Goal: Transaction & Acquisition: Obtain resource

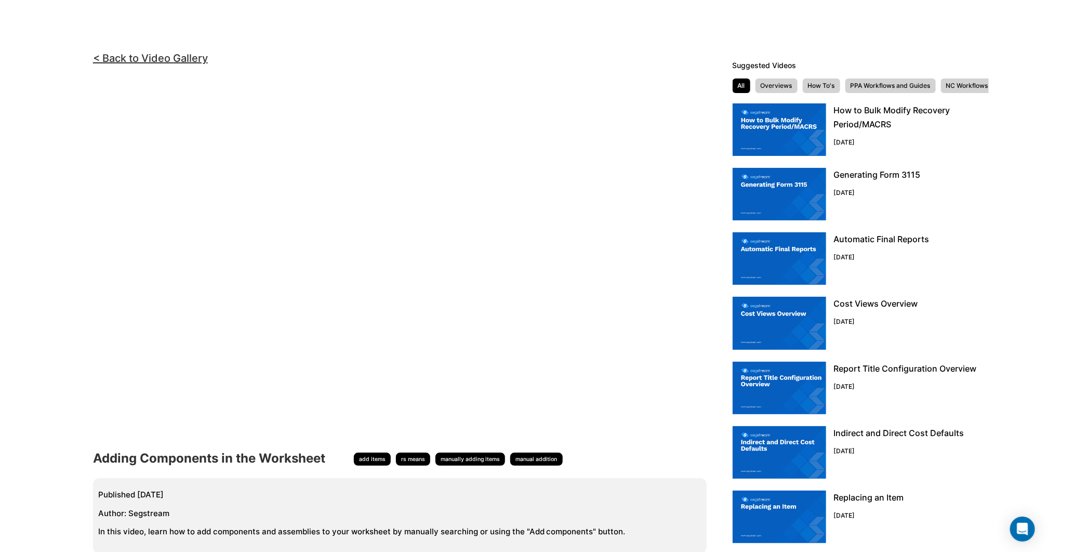
click at [676, 35] on html "We are Building your Study. So please grab a coffee and let us do the heavy lif…" at bounding box center [543, 299] width 1087 height 598
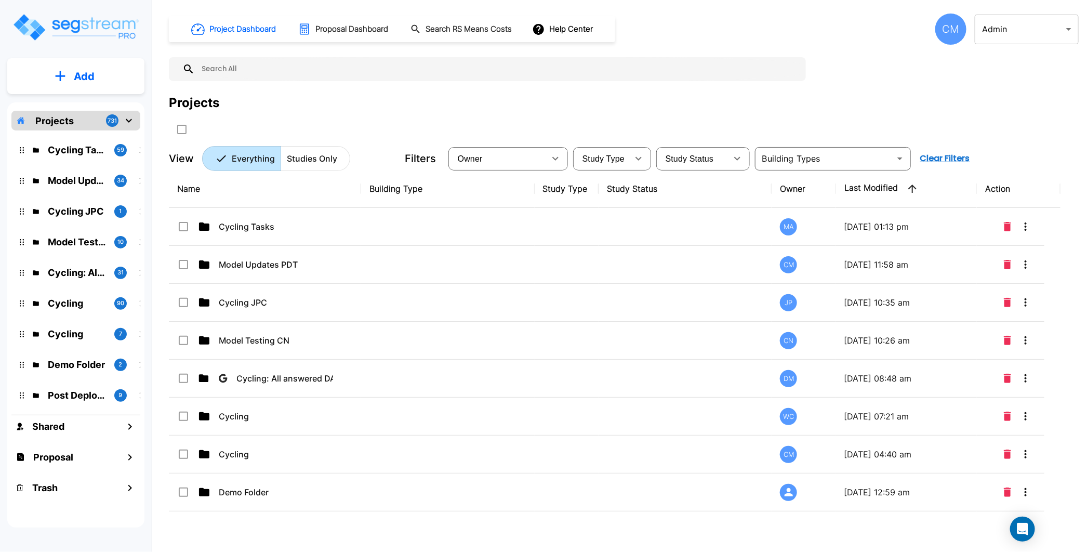
click at [325, 27] on h1 "Proposal Dashboard" at bounding box center [352, 29] width 73 height 12
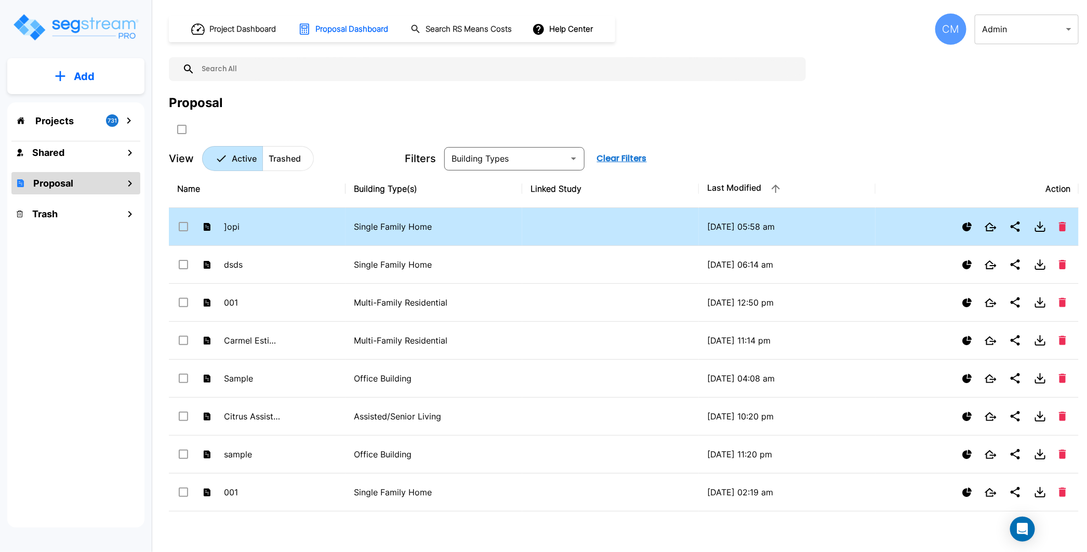
click at [745, 225] on p "09/23/2025 - 05:58 am" at bounding box center [787, 226] width 160 height 12
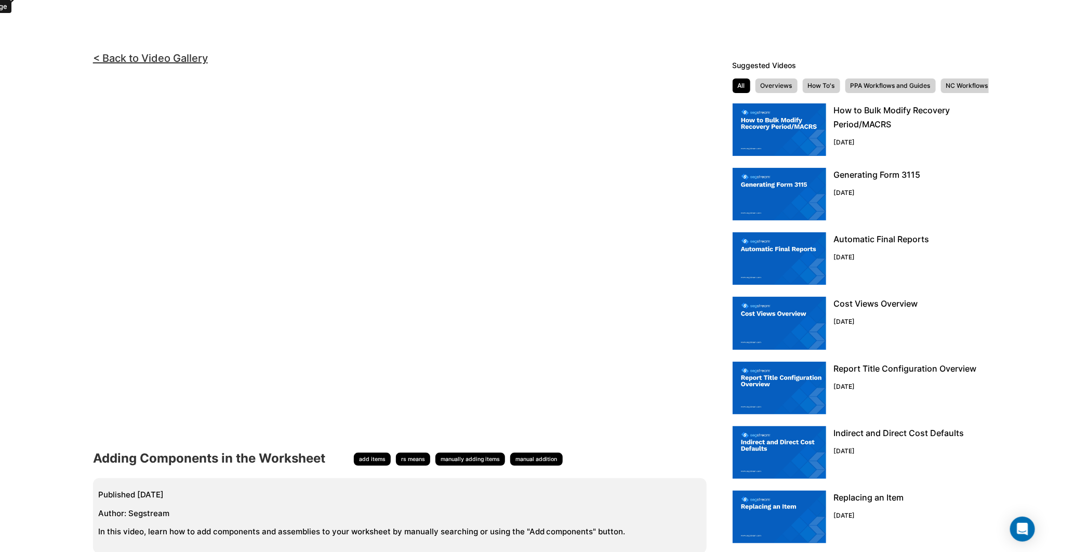
click at [74, 20] on html "We are Building your Study. So please grab a coffee and let us do the heavy lif…" at bounding box center [543, 299] width 1087 height 598
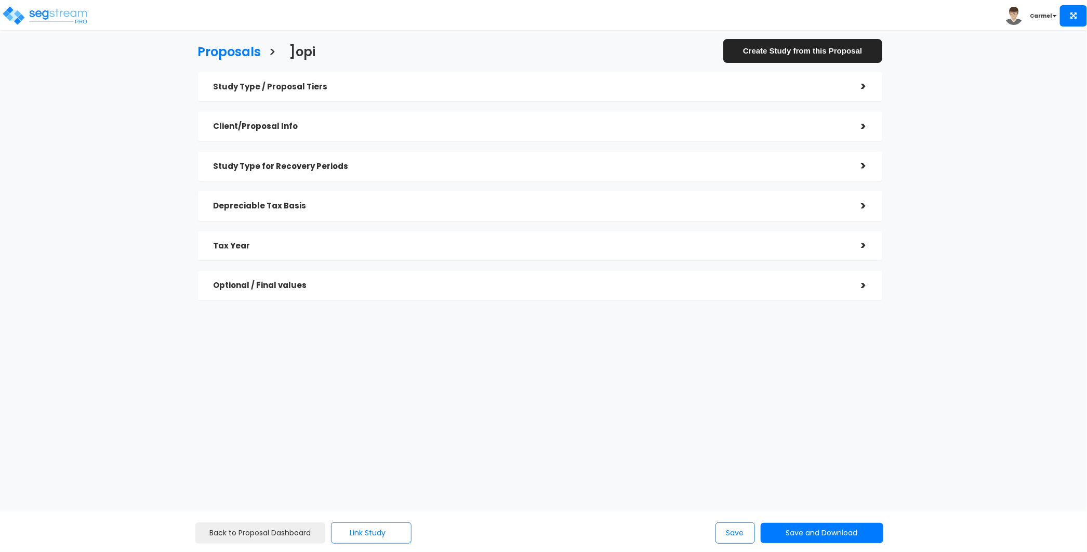
checkbox input "true"
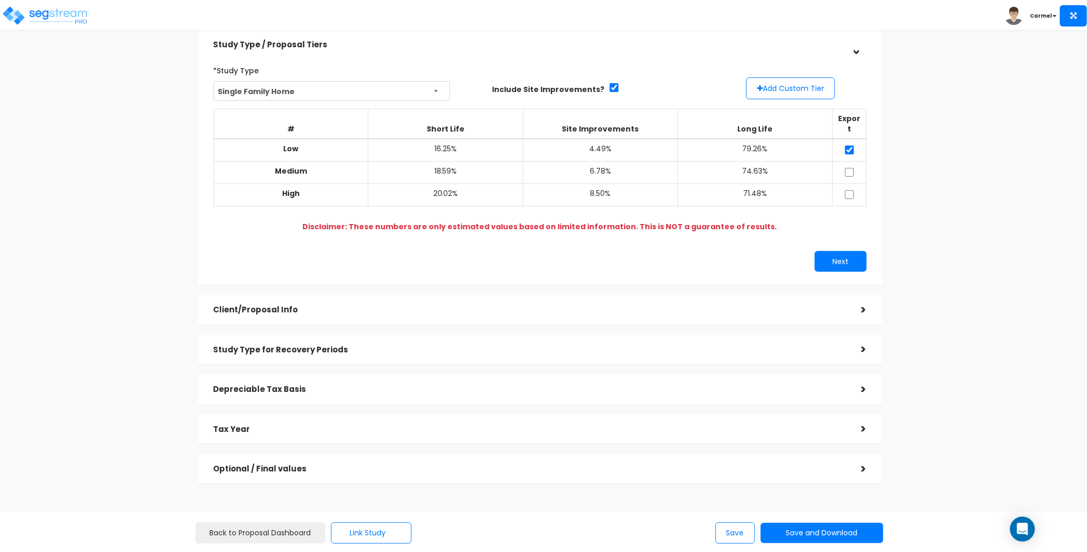
scroll to position [74, 0]
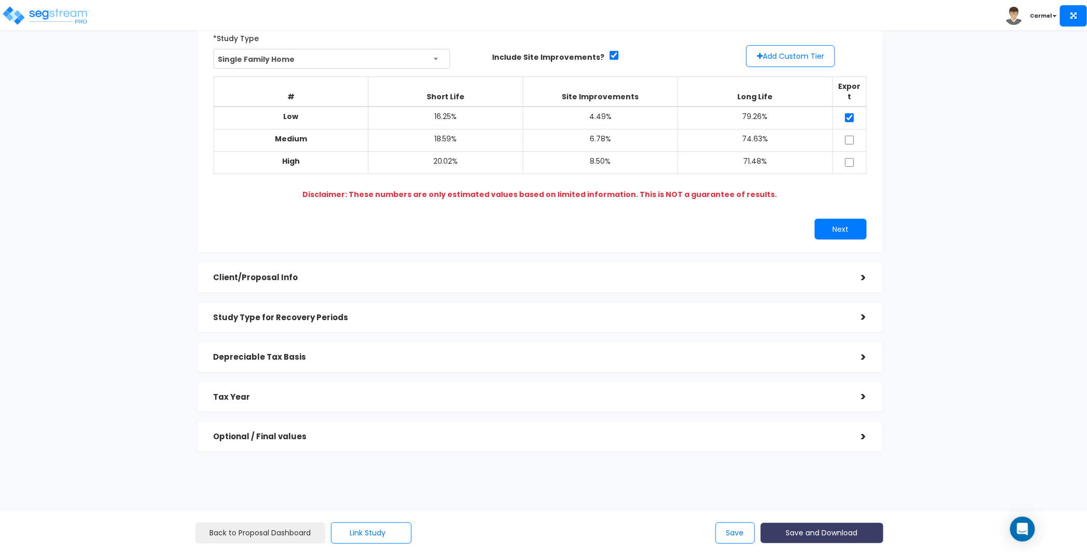
click at [818, 537] on button "Save and Download" at bounding box center [822, 533] width 123 height 20
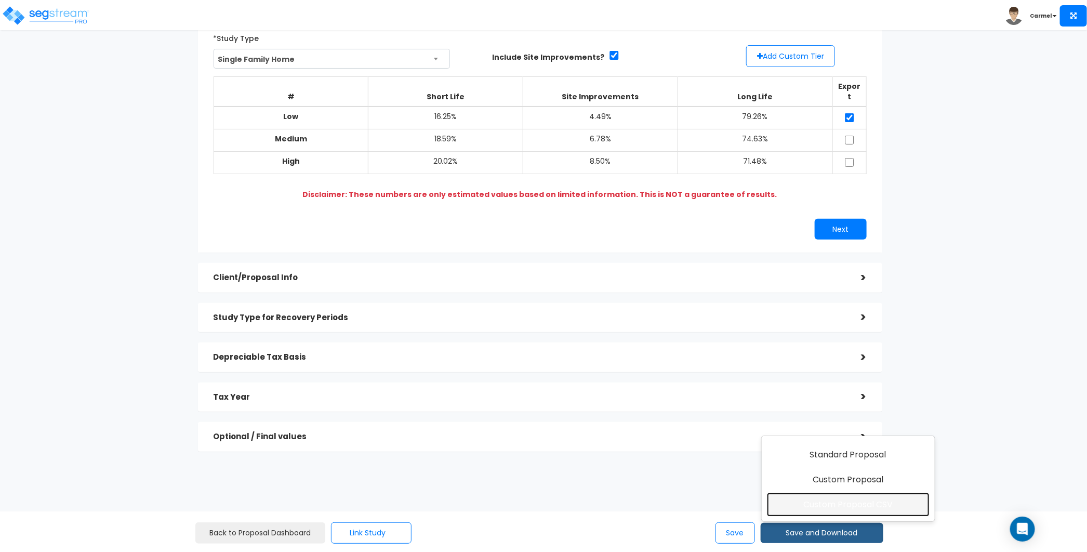
click at [833, 515] on link "Custom Proposal CSV" at bounding box center [848, 505] width 163 height 24
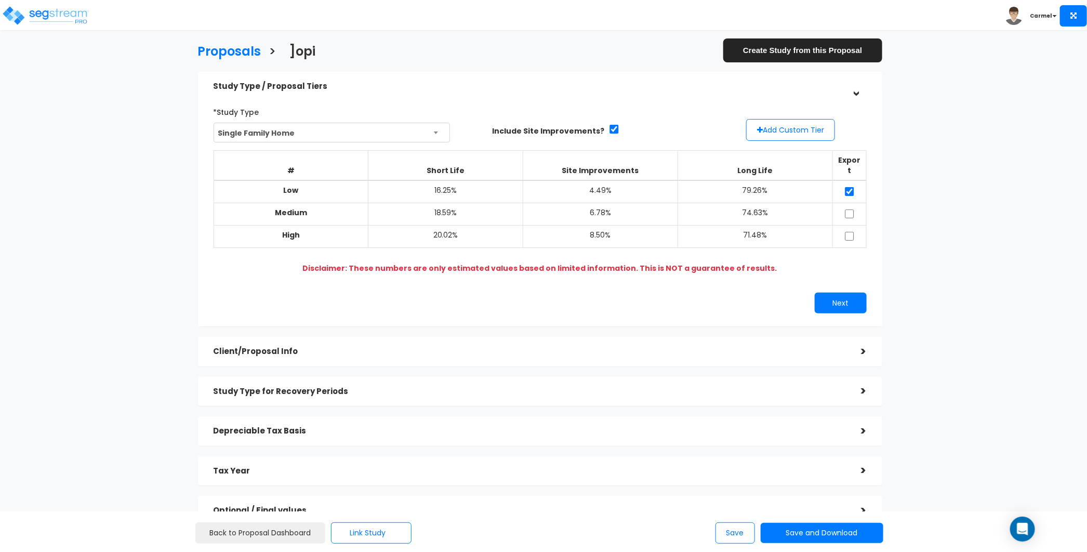
scroll to position [74, 0]
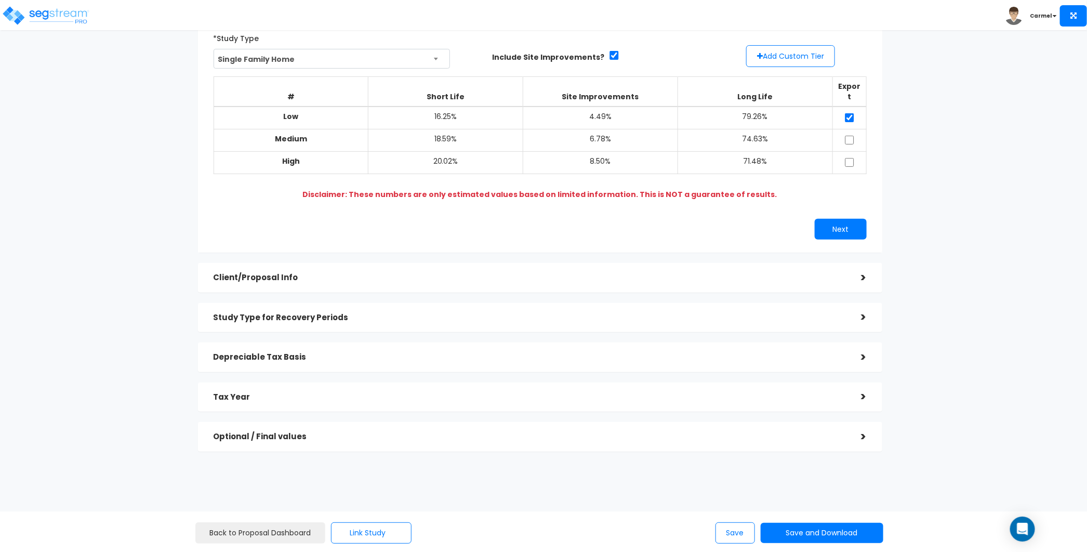
click at [1051, 16] on b "Carmel" at bounding box center [1041, 16] width 22 height 8
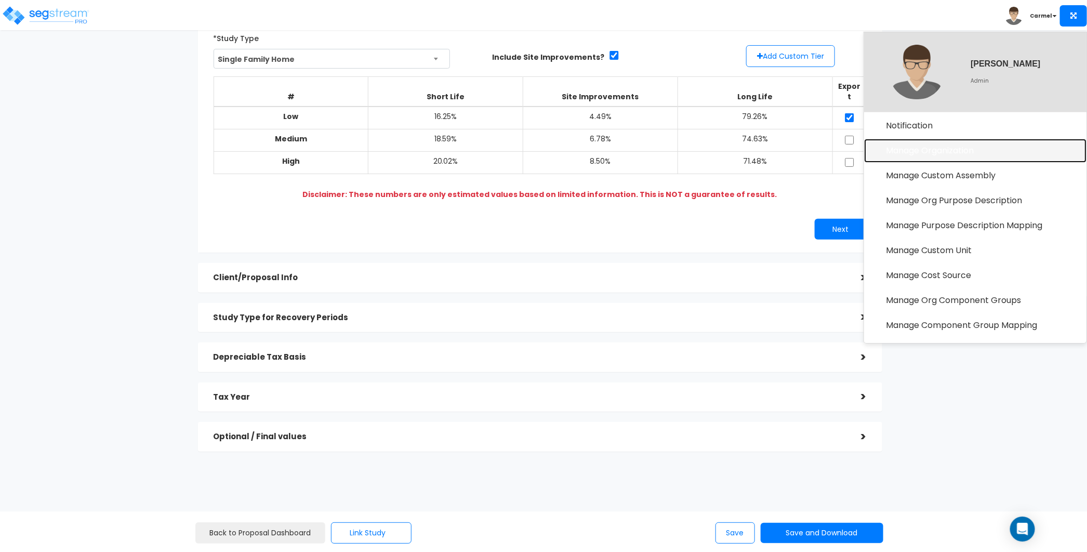
click at [964, 149] on link "Manage Organization" at bounding box center [975, 151] width 222 height 24
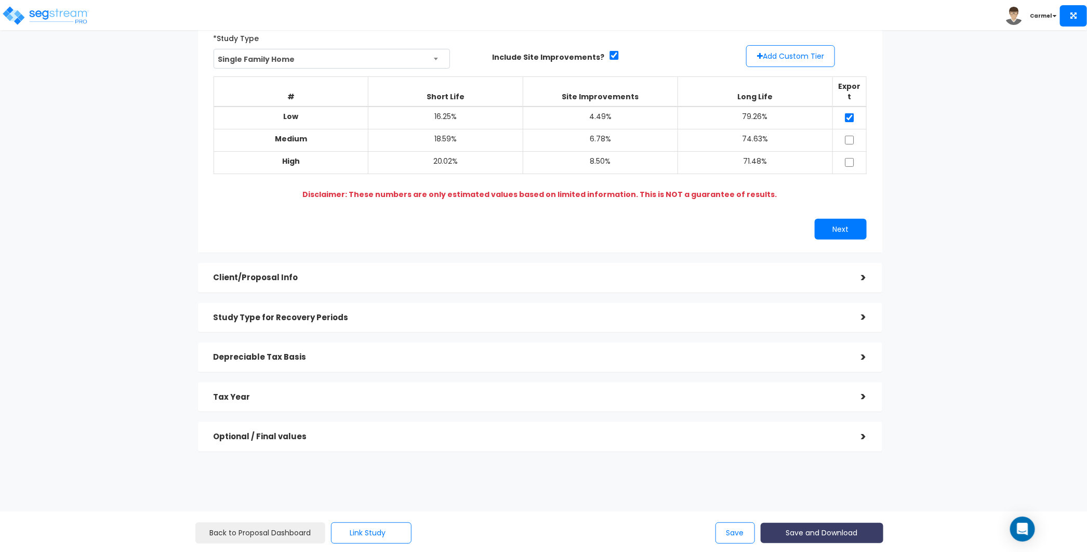
click at [811, 532] on button "Save and Download" at bounding box center [822, 533] width 123 height 20
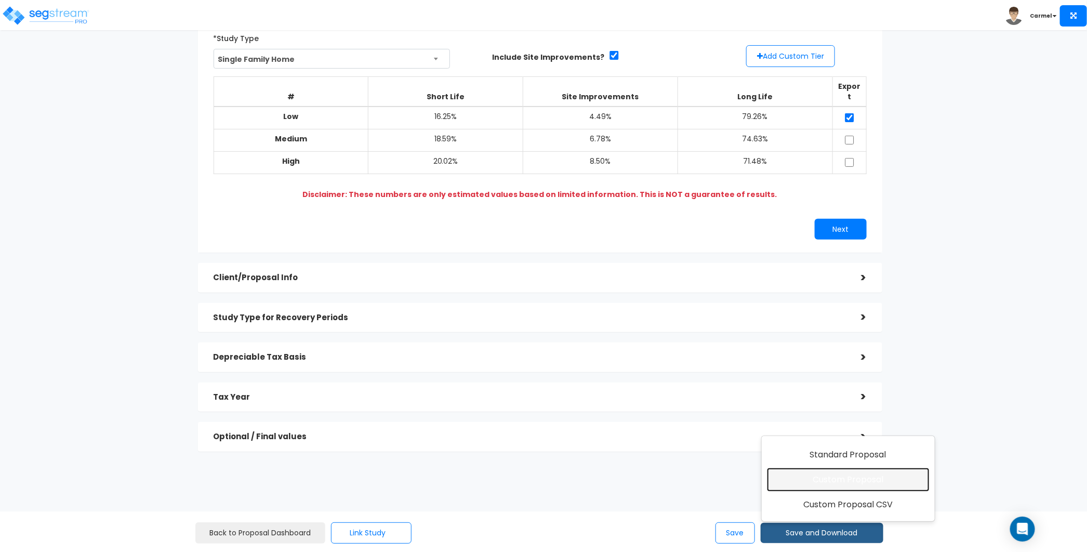
click at [820, 485] on link "Custom Proposal" at bounding box center [848, 480] width 163 height 24
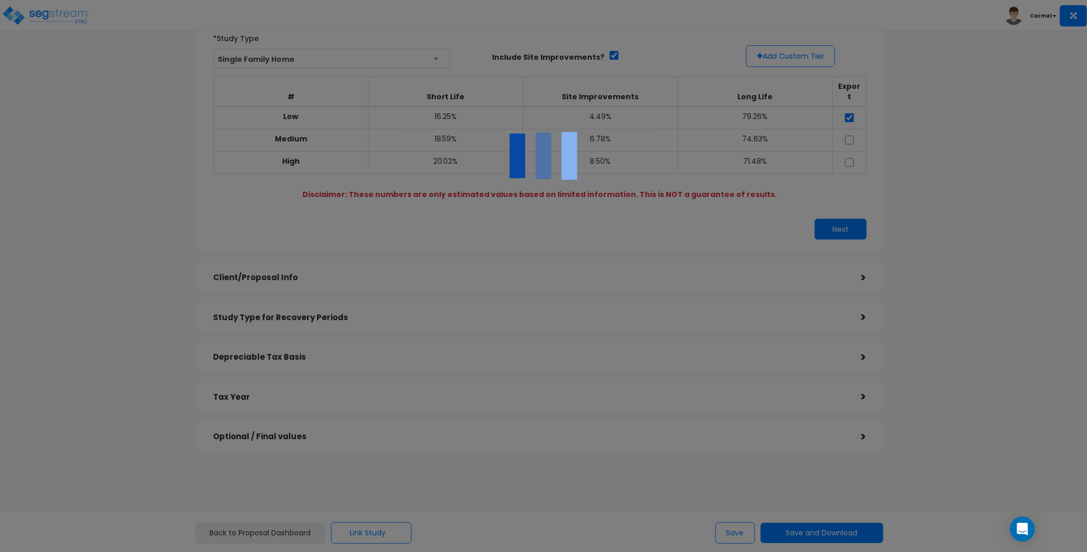
scroll to position [0, 0]
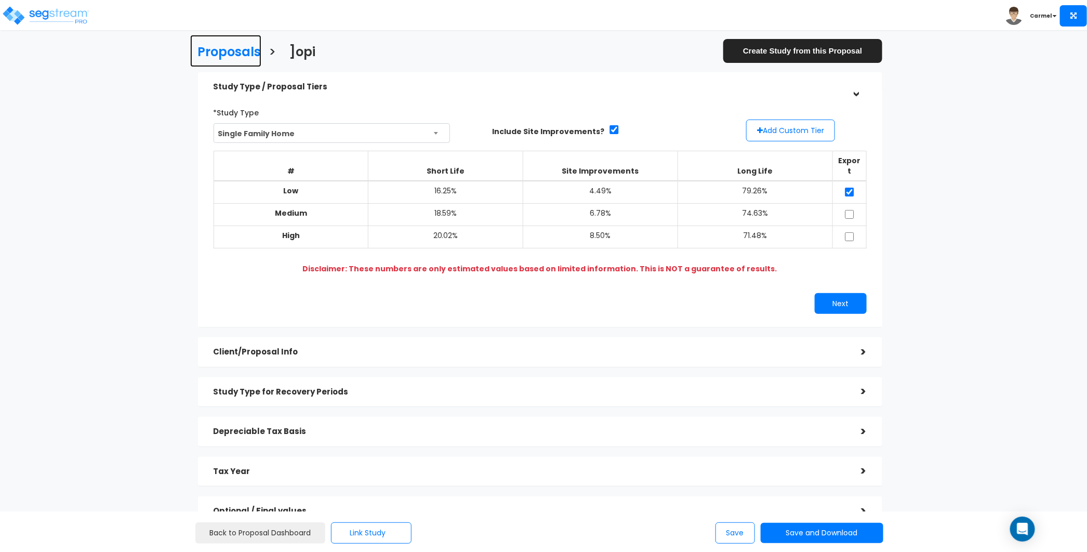
click at [239, 57] on h3 "Proposals" at bounding box center [229, 53] width 63 height 16
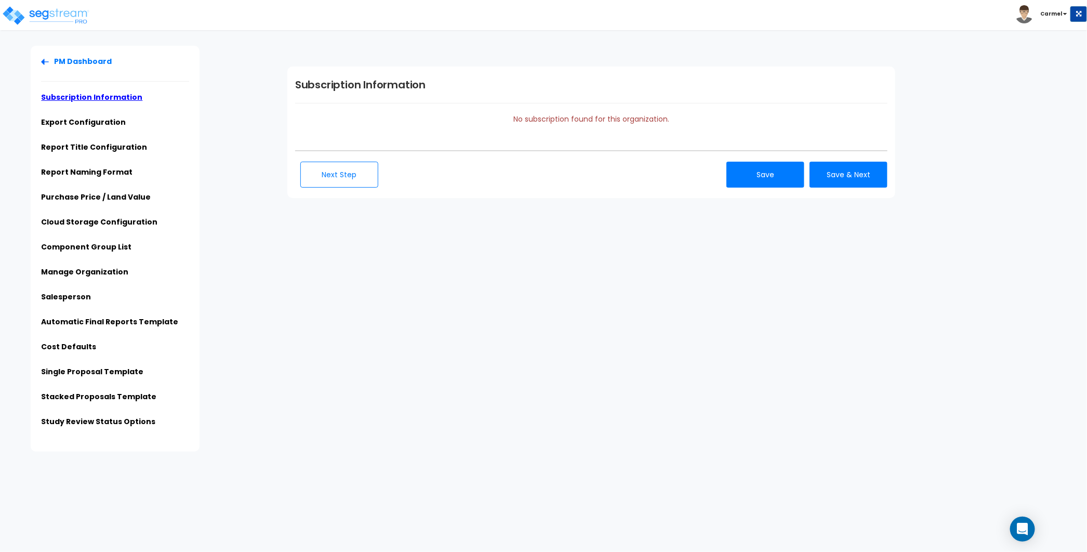
click at [313, 326] on div "PM Dashboard Subscription Information Export Configuration Report Title Configu…" at bounding box center [543, 249] width 1087 height 406
click at [122, 371] on link "Single Proposal Template" at bounding box center [92, 371] width 102 height 10
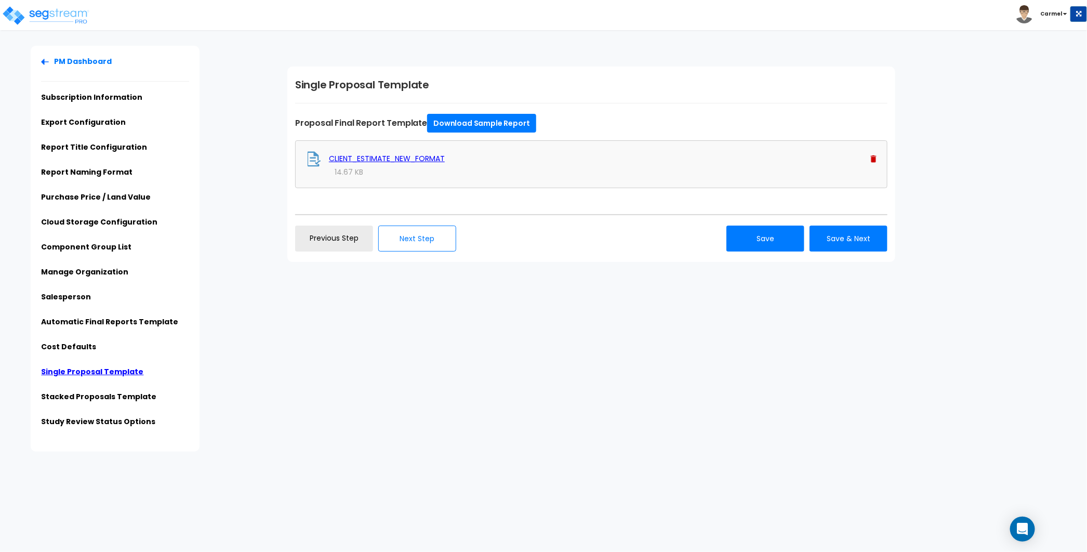
click at [875, 158] on img at bounding box center [874, 158] width 6 height 7
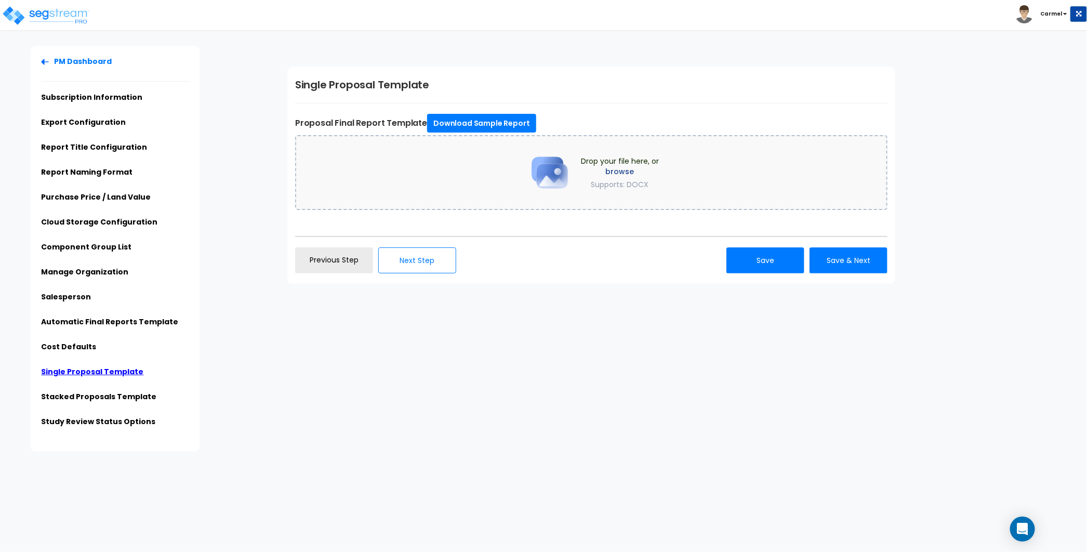
click at [638, 161] on span "Drop your file here, or browse Supports: DOCX" at bounding box center [620, 173] width 78 height 34
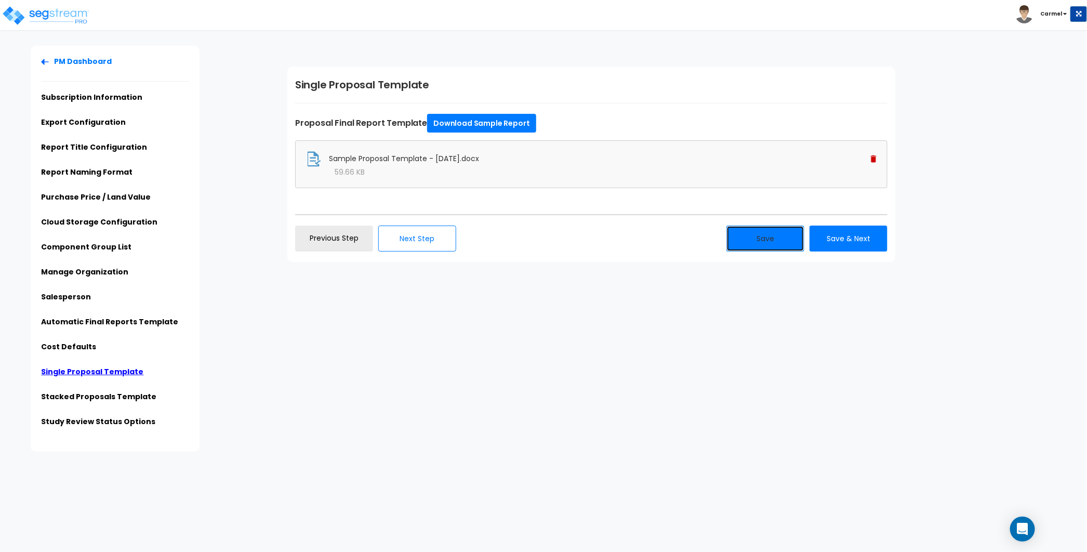
click at [760, 242] on button "Save" at bounding box center [766, 239] width 78 height 26
click at [873, 157] on img at bounding box center [874, 158] width 6 height 7
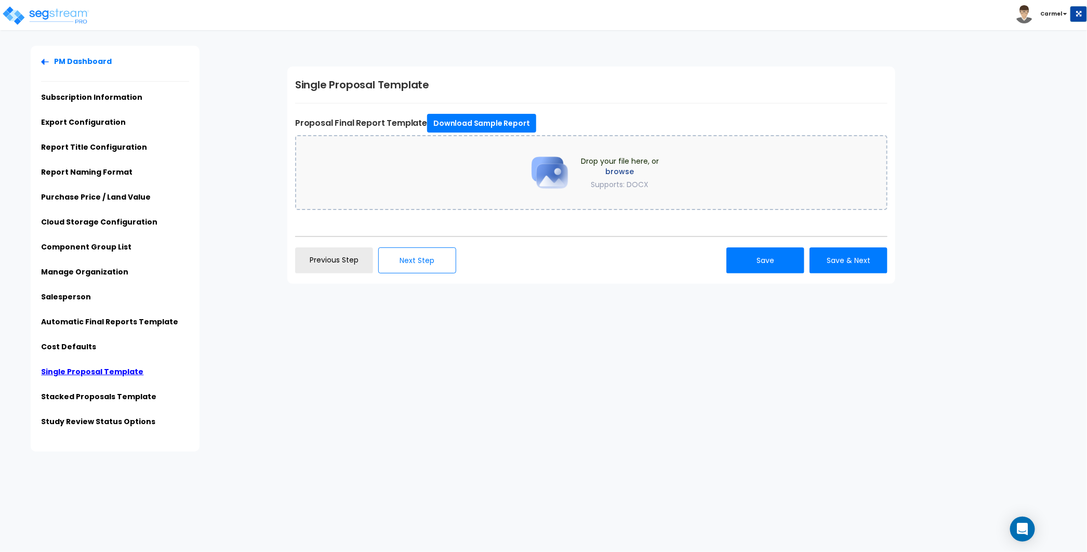
click at [538, 196] on img at bounding box center [550, 173] width 52 height 52
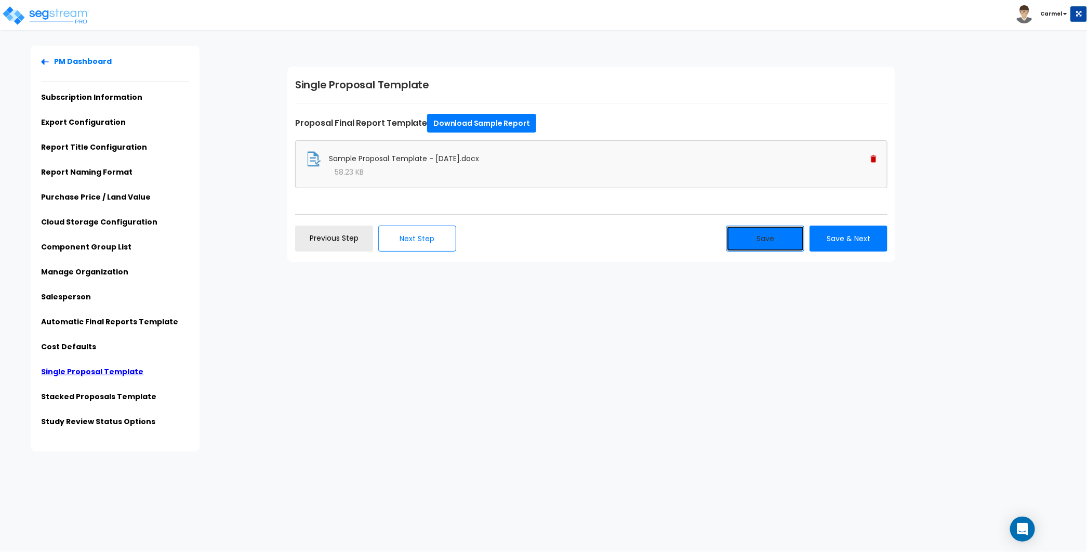
click at [789, 247] on button "Save" at bounding box center [766, 239] width 78 height 26
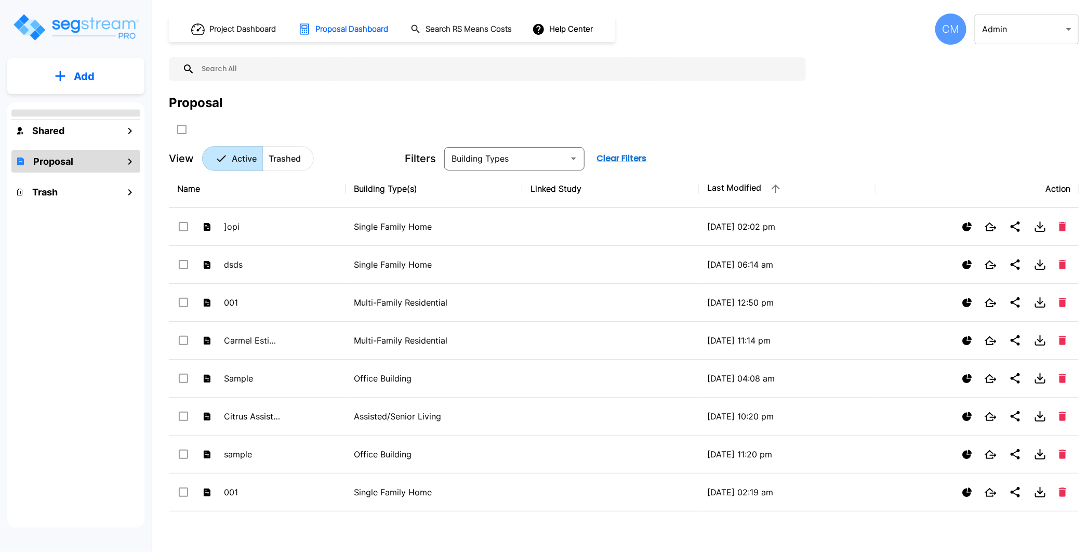
click at [97, 77] on button "Add" at bounding box center [75, 76] width 137 height 30
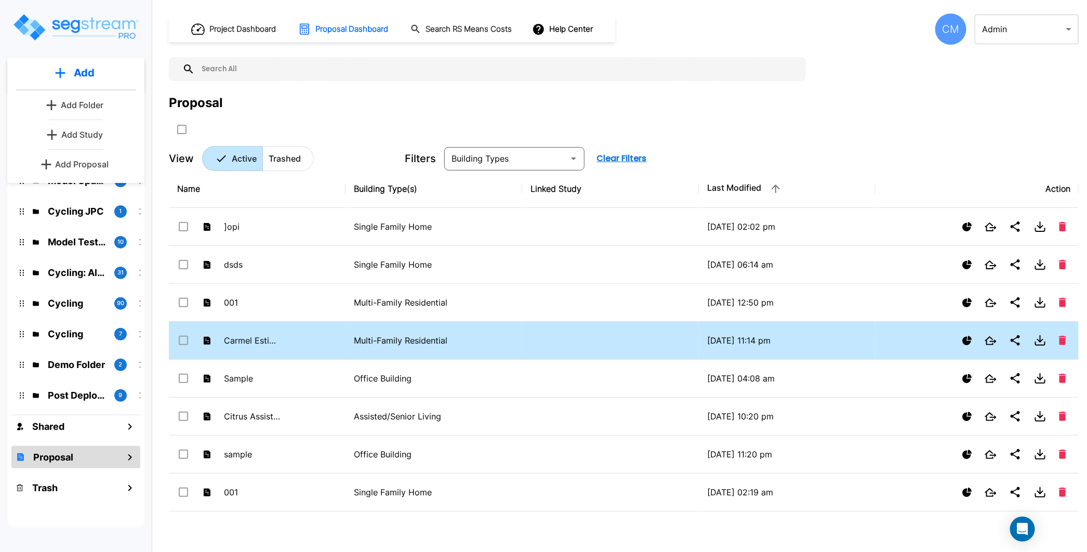
click at [423, 323] on td "Multi-Family Residential" at bounding box center [434, 341] width 177 height 38
click at [422, 323] on td "Multi-Family Residential" at bounding box center [434, 341] width 177 height 38
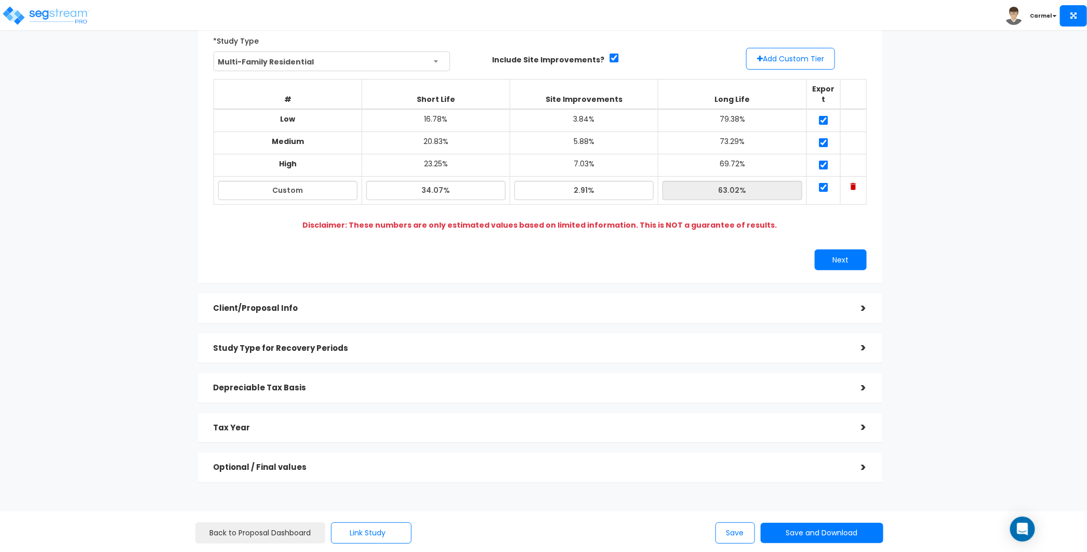
scroll to position [102, 0]
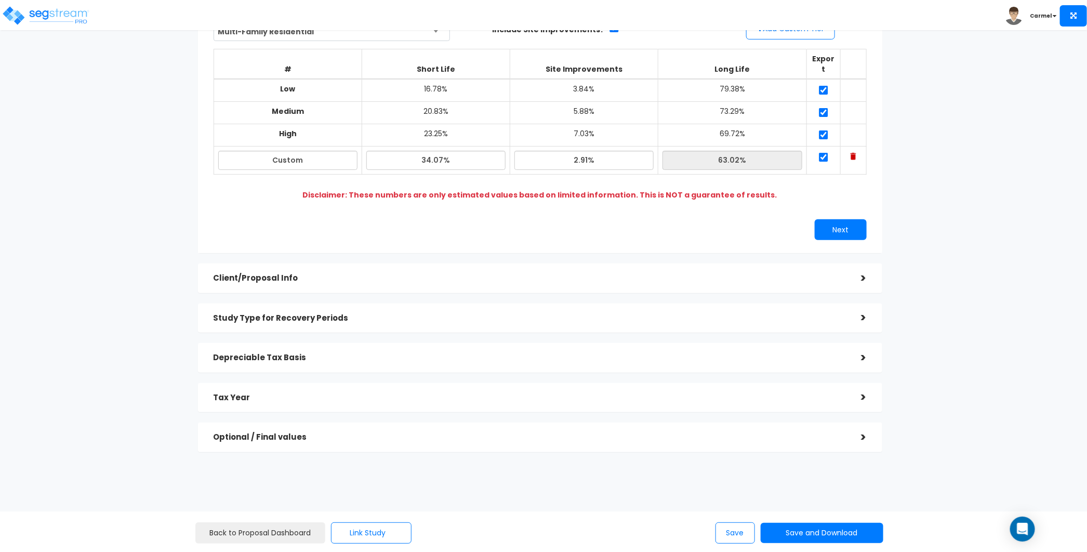
click at [637, 410] on div "Study Type / Proposal Tiers > *Study Type Multi-Family Residential Assisted/Sen…" at bounding box center [540, 211] width 685 height 482
click at [599, 432] on div "Optional / Final values" at bounding box center [530, 437] width 633 height 19
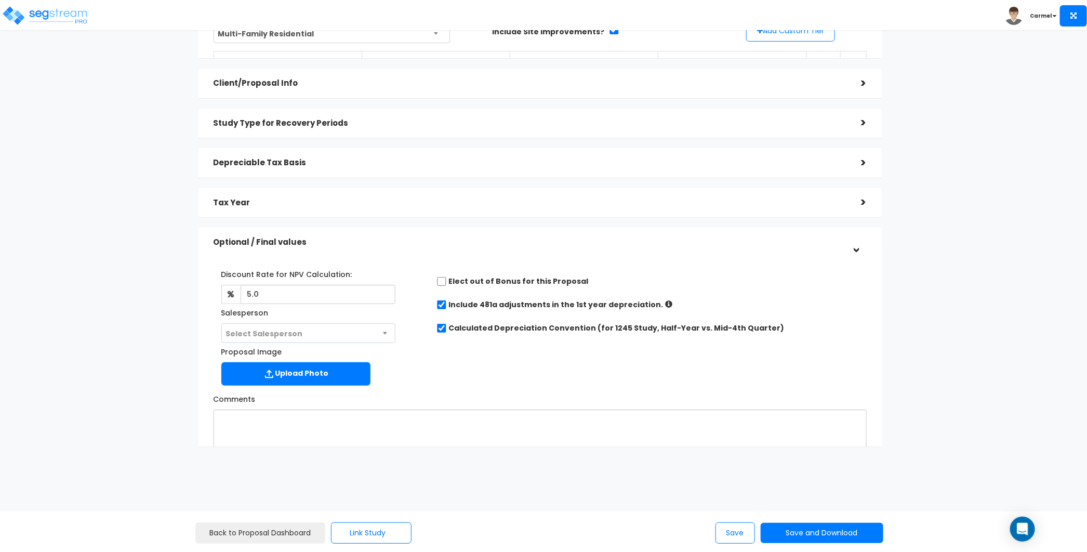
scroll to position [101, 0]
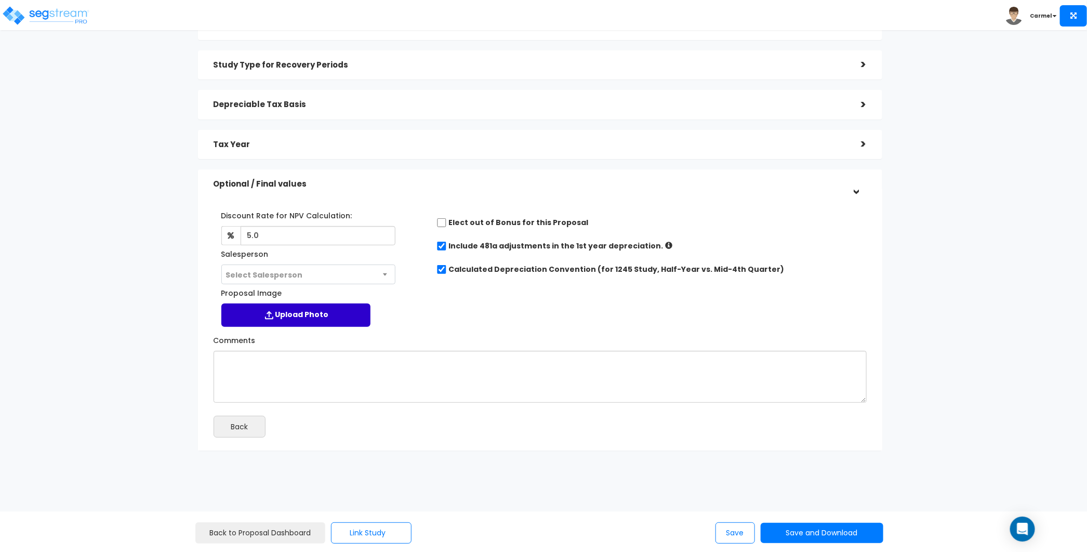
click at [304, 316] on label "Upload Photo" at bounding box center [295, 315] width 149 height 23
click at [0, 0] on input "Proposal Image" at bounding box center [0, 0] width 0 height 0
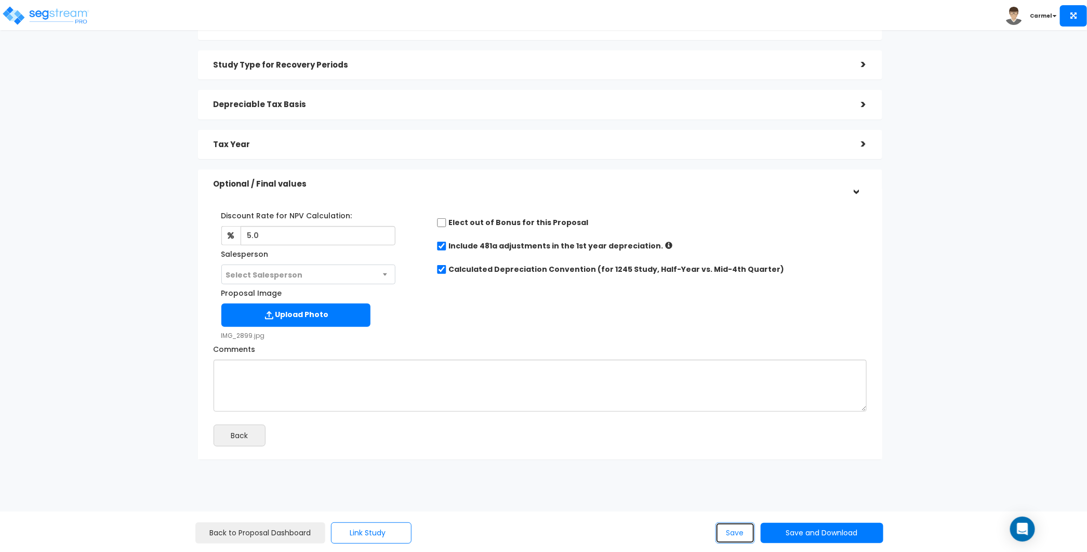
click at [738, 532] on button "Save" at bounding box center [736, 532] width 40 height 21
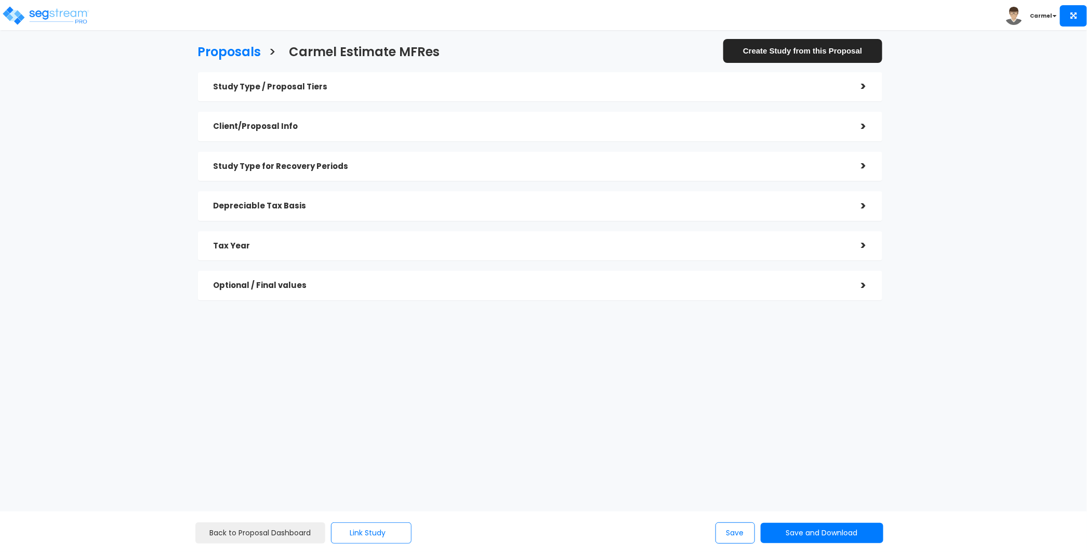
checkbox input "true"
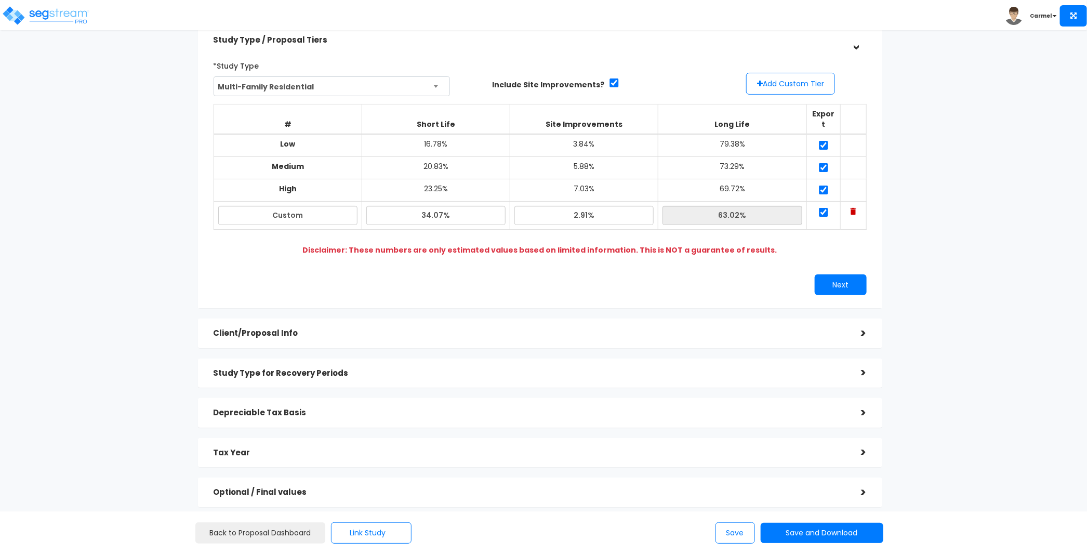
scroll to position [102, 0]
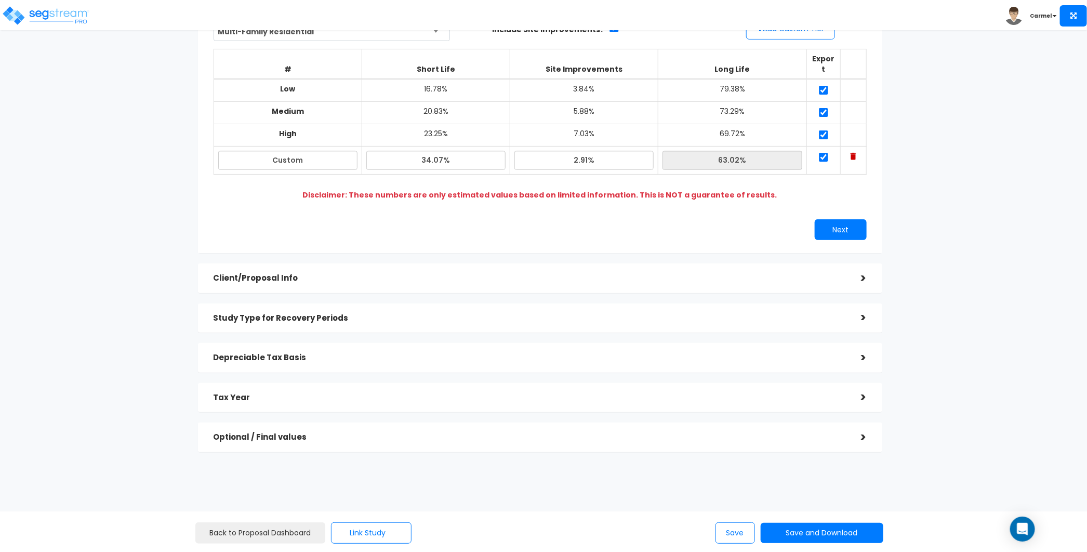
click at [277, 390] on div "Tax Year" at bounding box center [530, 397] width 633 height 19
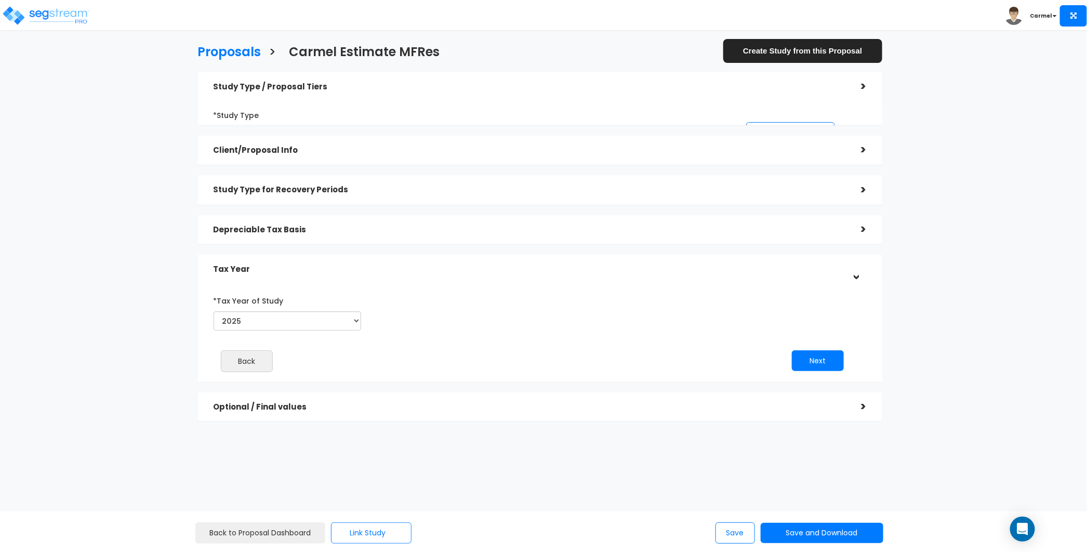
scroll to position [0, 0]
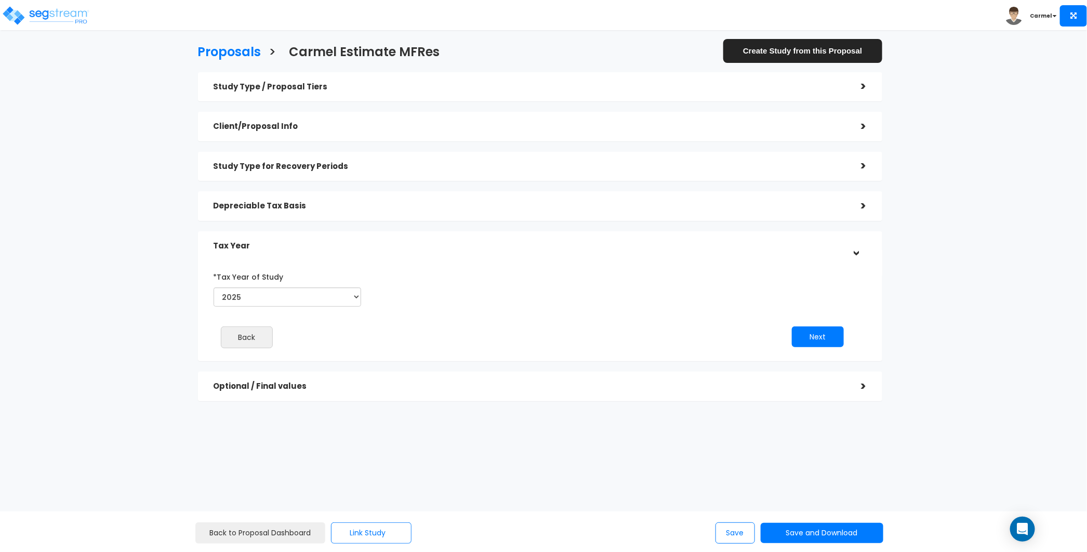
click at [279, 387] on h5 "Optional / Final values" at bounding box center [530, 386] width 633 height 9
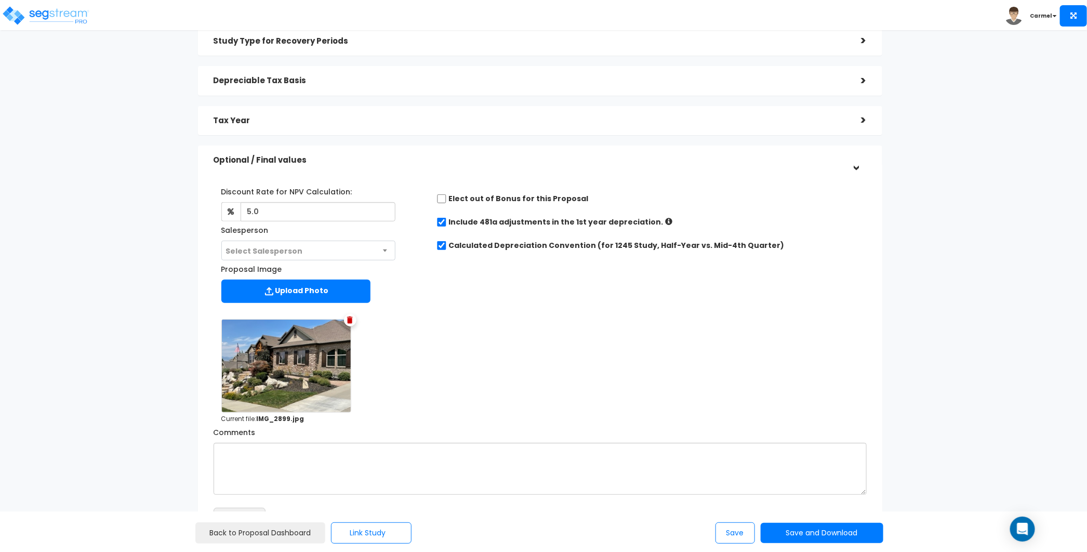
scroll to position [125, 0]
click at [871, 535] on button "Save and Download" at bounding box center [822, 533] width 123 height 20
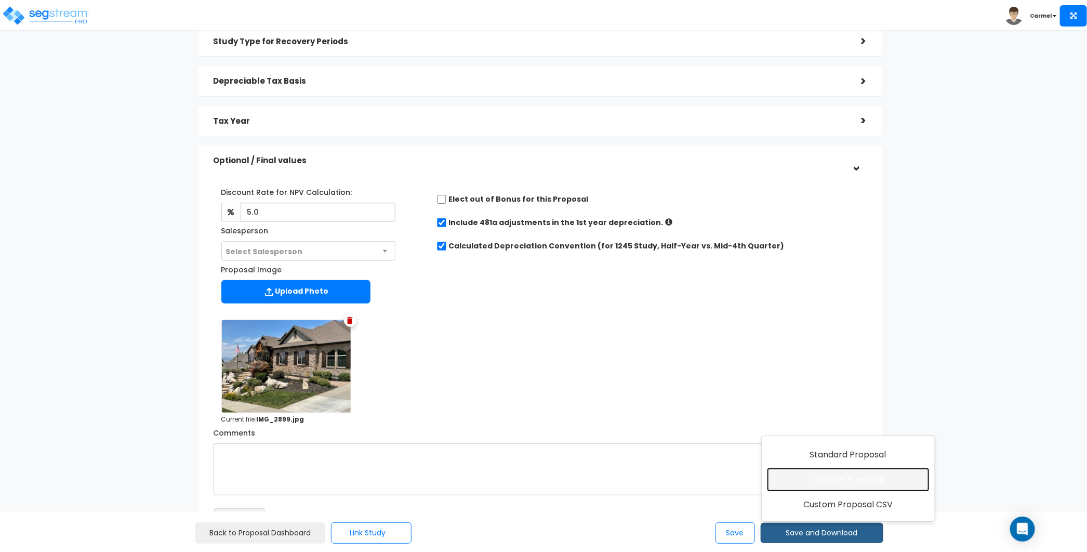
click at [870, 480] on link "Custom Proposal" at bounding box center [848, 480] width 163 height 24
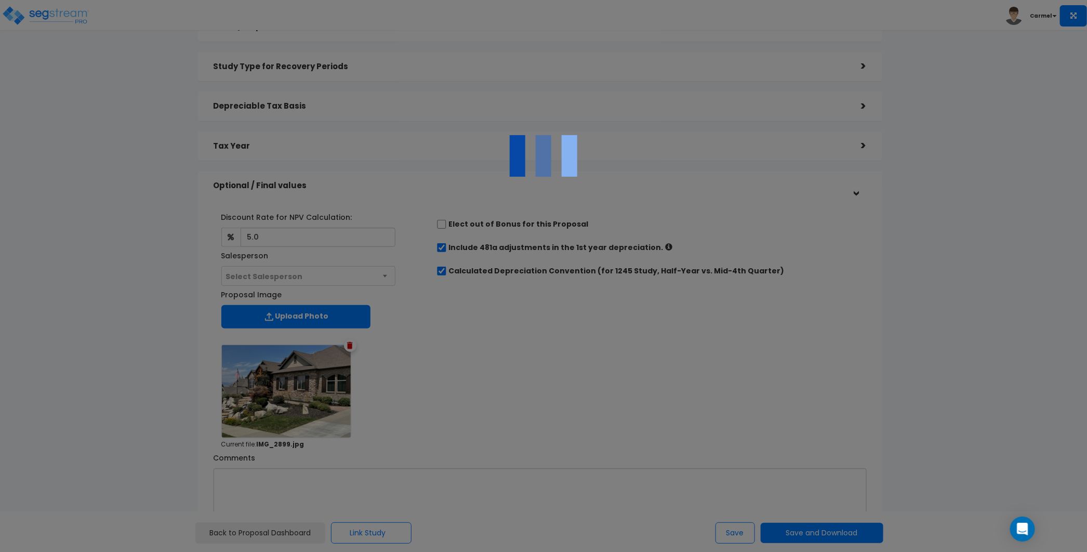
scroll to position [99, 0]
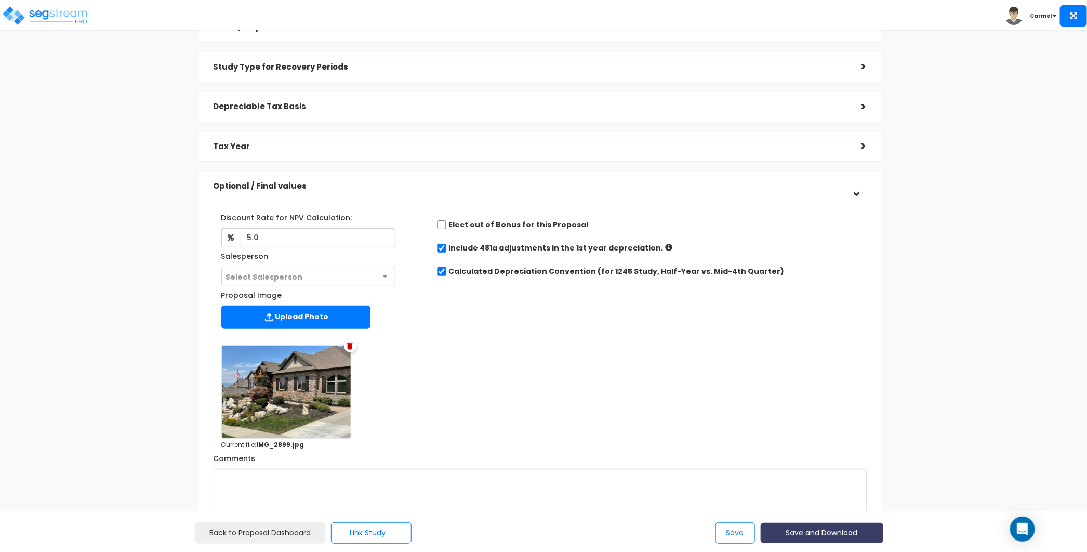
click at [848, 530] on button "Save and Download" at bounding box center [822, 533] width 123 height 20
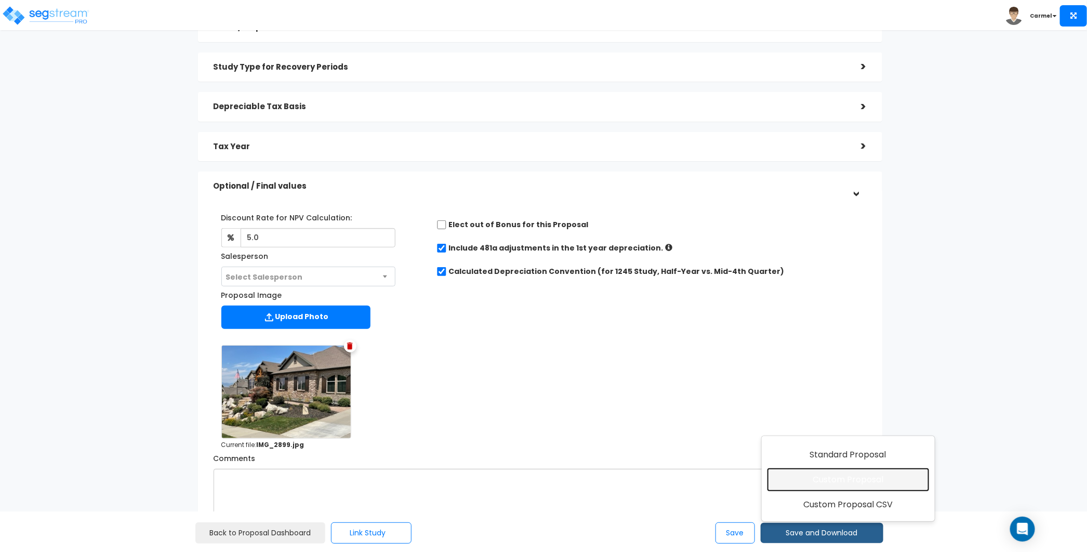
click at [844, 470] on link "Custom Proposal" at bounding box center [848, 480] width 163 height 24
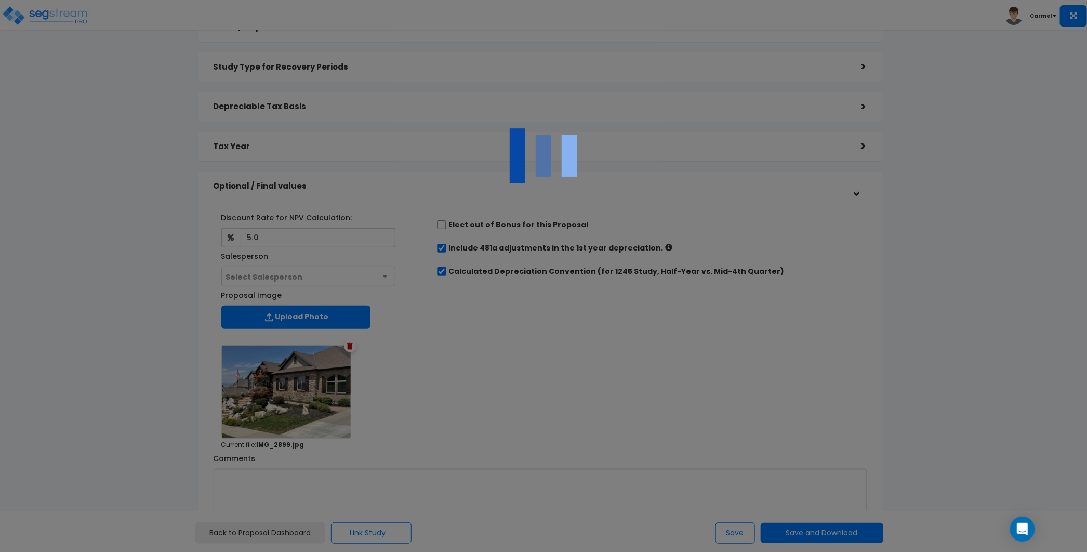
scroll to position [0, 0]
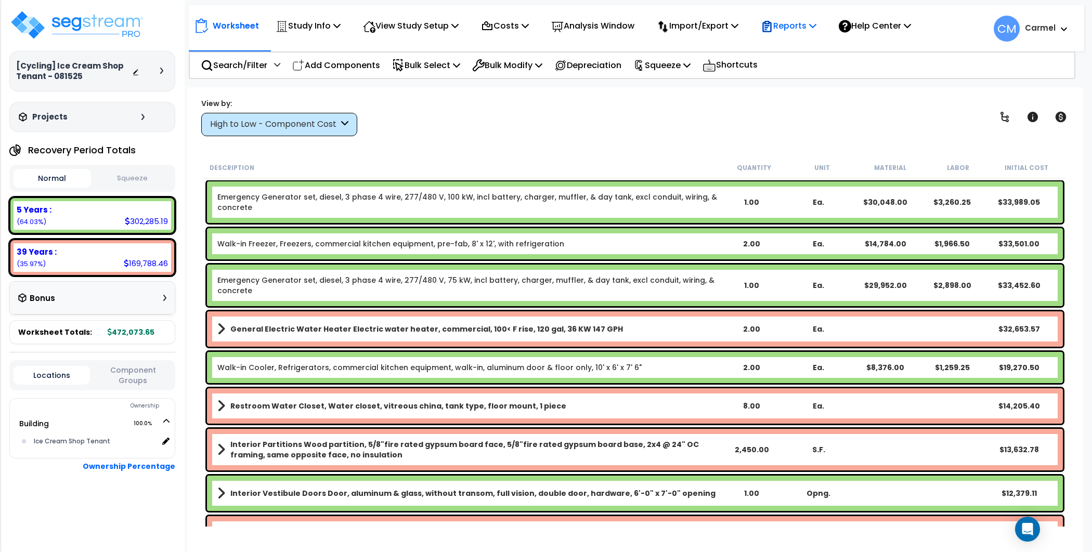
click at [804, 21] on p "Reports" at bounding box center [788, 26] width 56 height 14
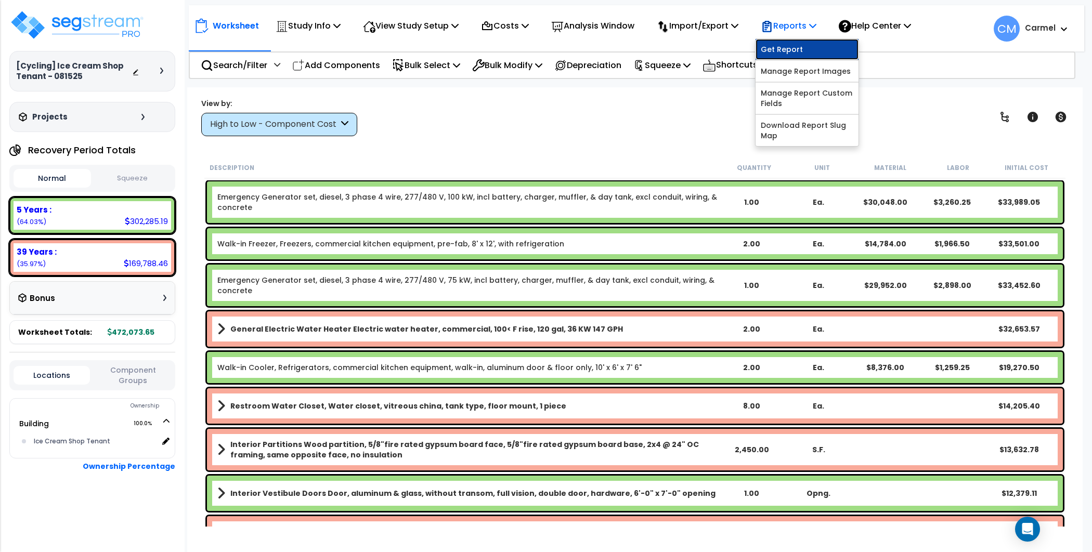
click at [822, 53] on link "Get Report" at bounding box center [806, 49] width 103 height 21
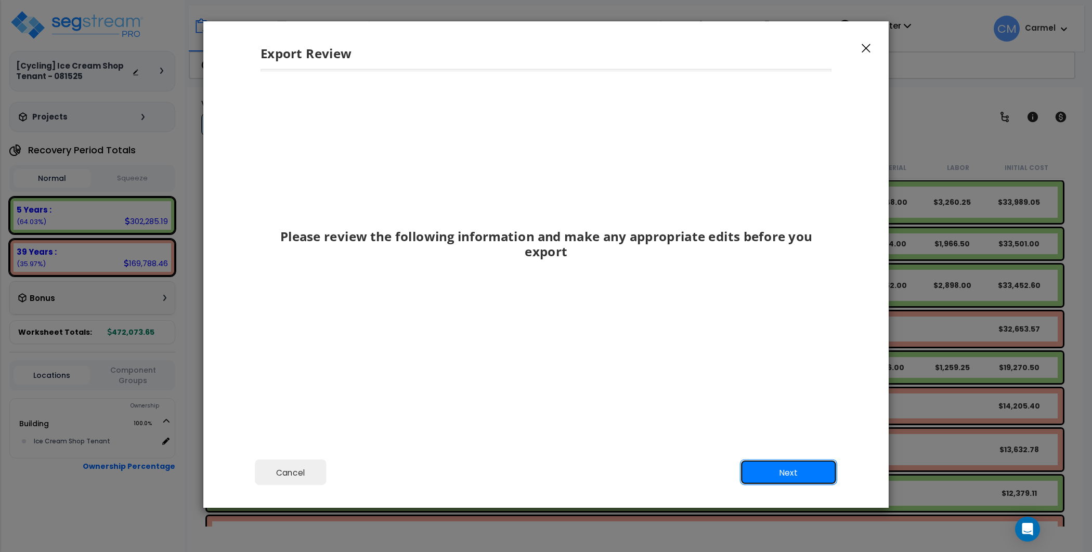
click at [804, 473] on button "Next" at bounding box center [788, 473] width 97 height 26
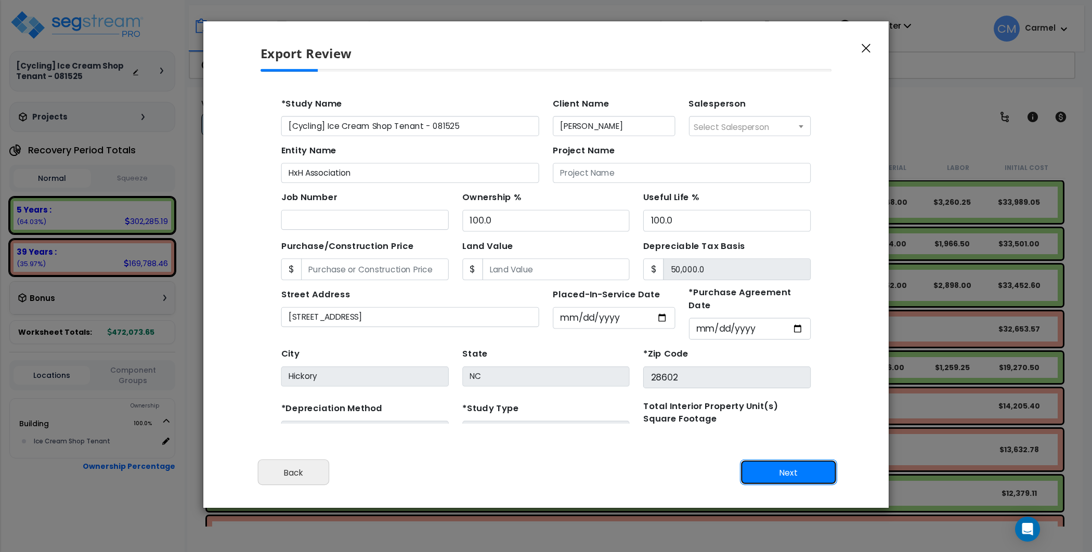
click at [804, 464] on button "Next" at bounding box center [788, 473] width 97 height 26
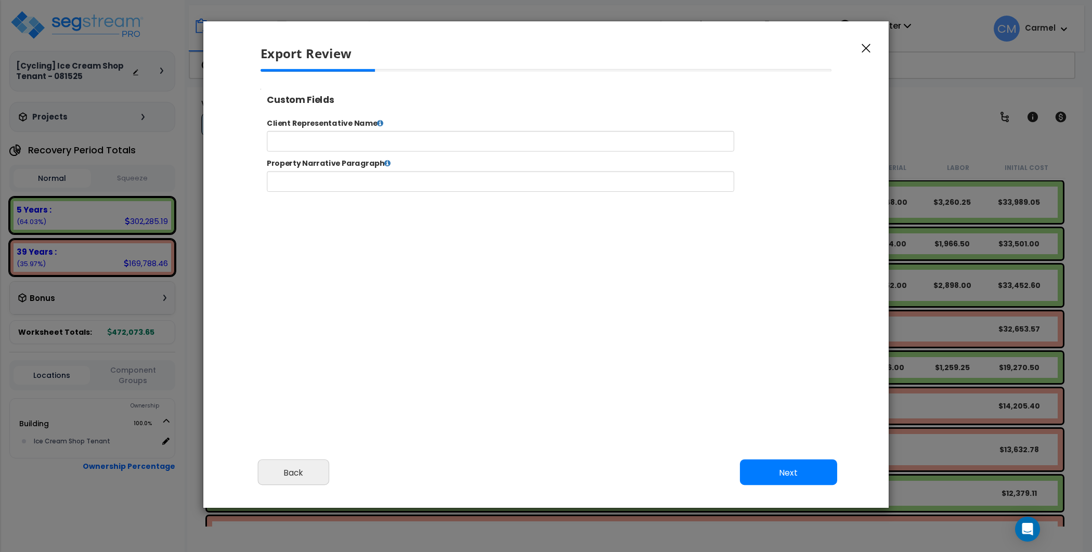
select select "2025"
click at [804, 464] on button "Next" at bounding box center [788, 473] width 97 height 26
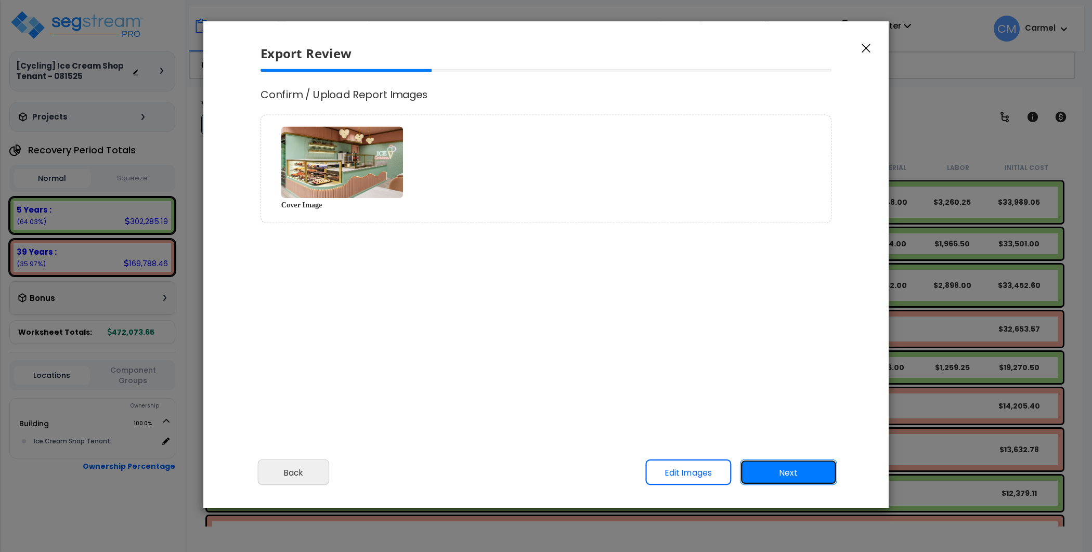
scroll to position [0, 0]
click at [804, 464] on button "Next" at bounding box center [788, 473] width 97 height 26
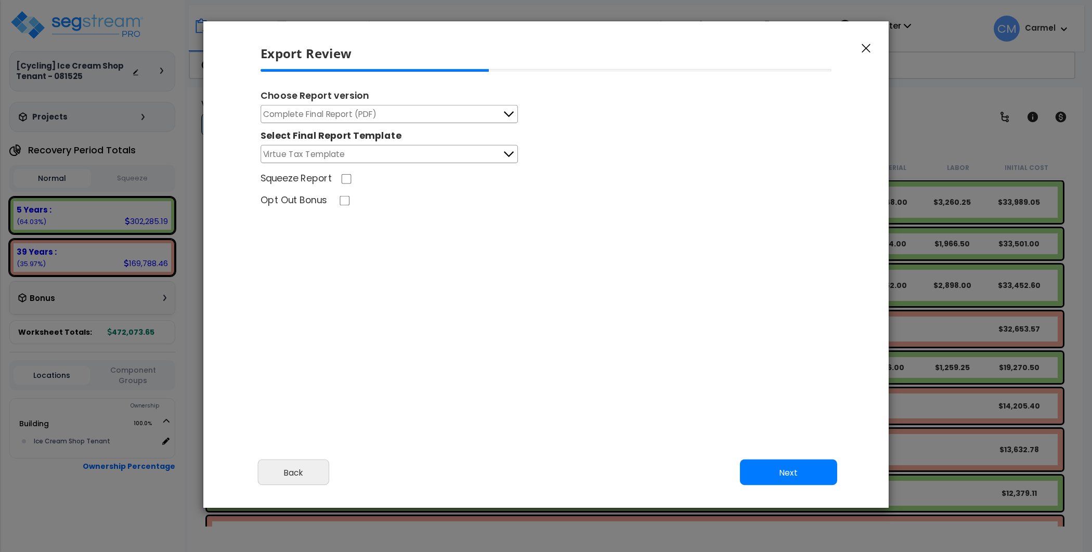
click at [431, 118] on button "Complete Final Report (PDF)" at bounding box center [388, 114] width 257 height 18
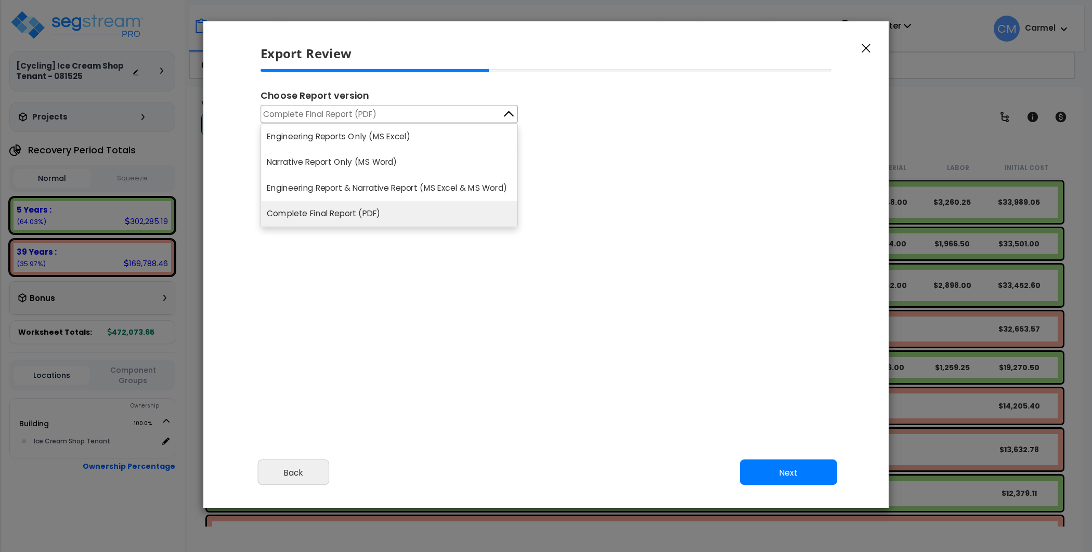
click at [642, 180] on div "Squeeze Report" at bounding box center [546, 180] width 588 height 16
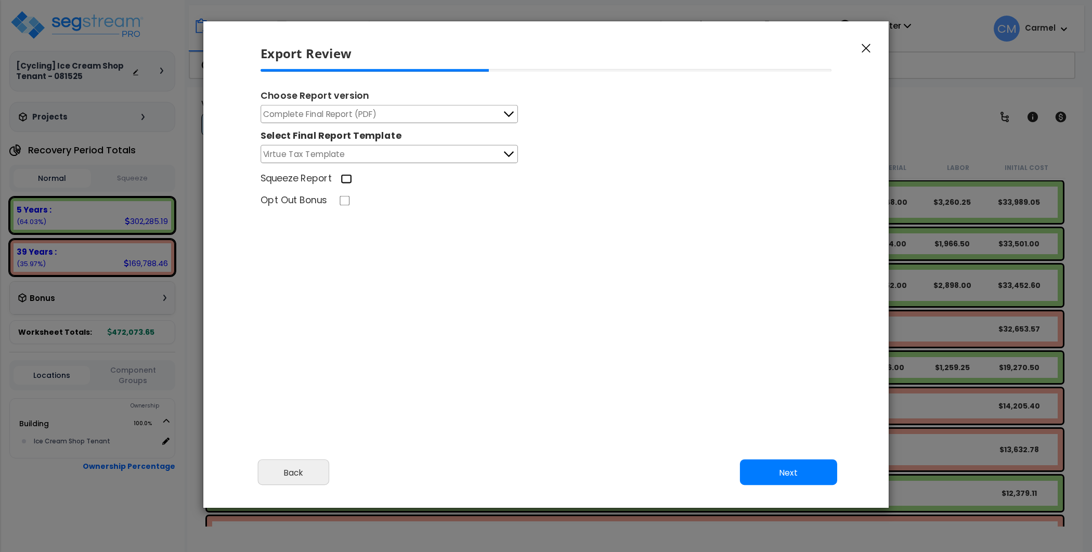
drag, startPoint x: 349, startPoint y: 178, endPoint x: 355, endPoint y: 180, distance: 6.6
click at [349, 178] on input "Squeeze Report" at bounding box center [345, 179] width 11 height 10
checkbox input "true"
click at [802, 466] on button "Next" at bounding box center [788, 473] width 97 height 26
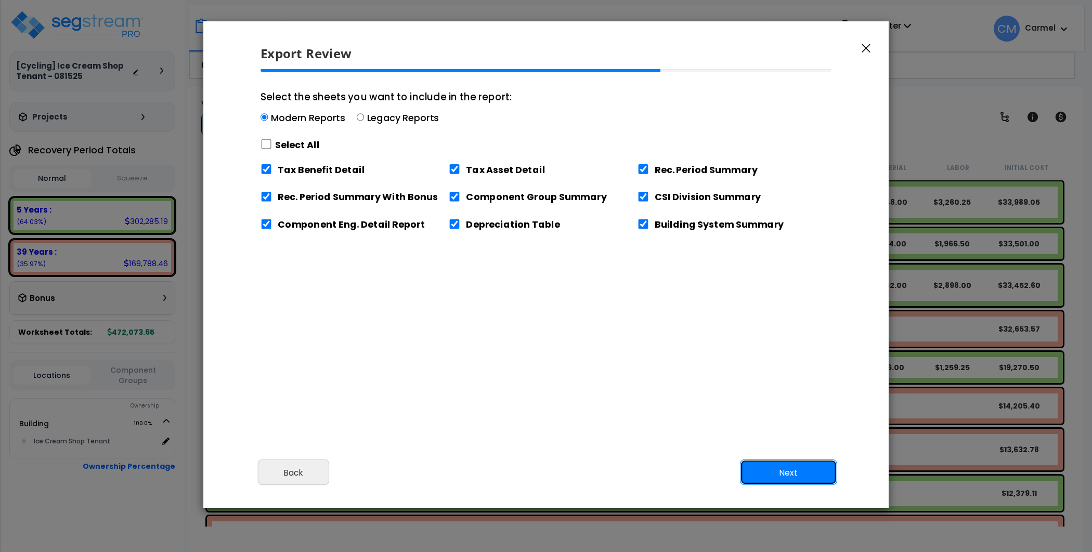
click at [798, 474] on button "Next" at bounding box center [788, 473] width 97 height 26
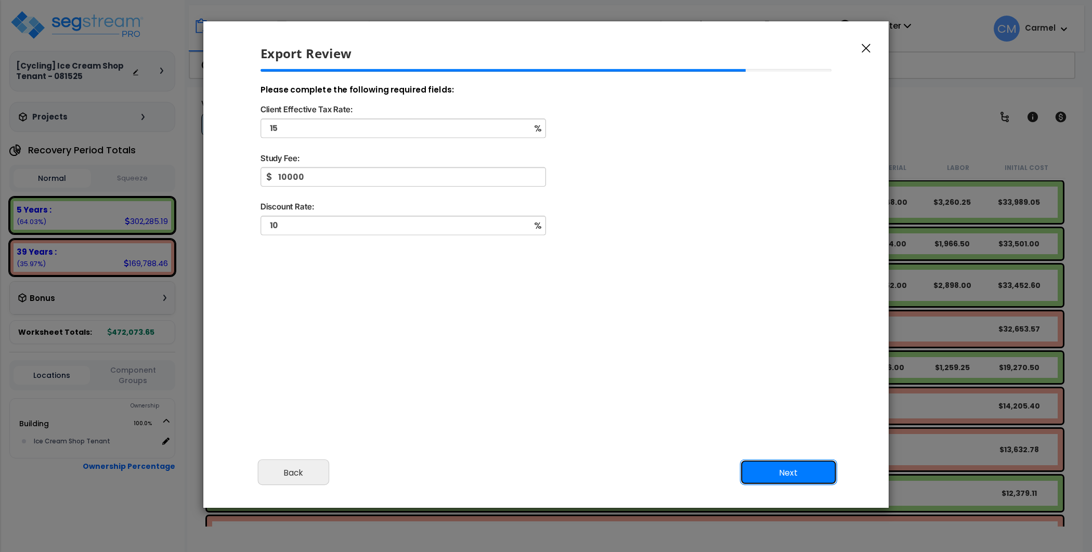
click at [802, 474] on button "Next" at bounding box center [788, 473] width 97 height 26
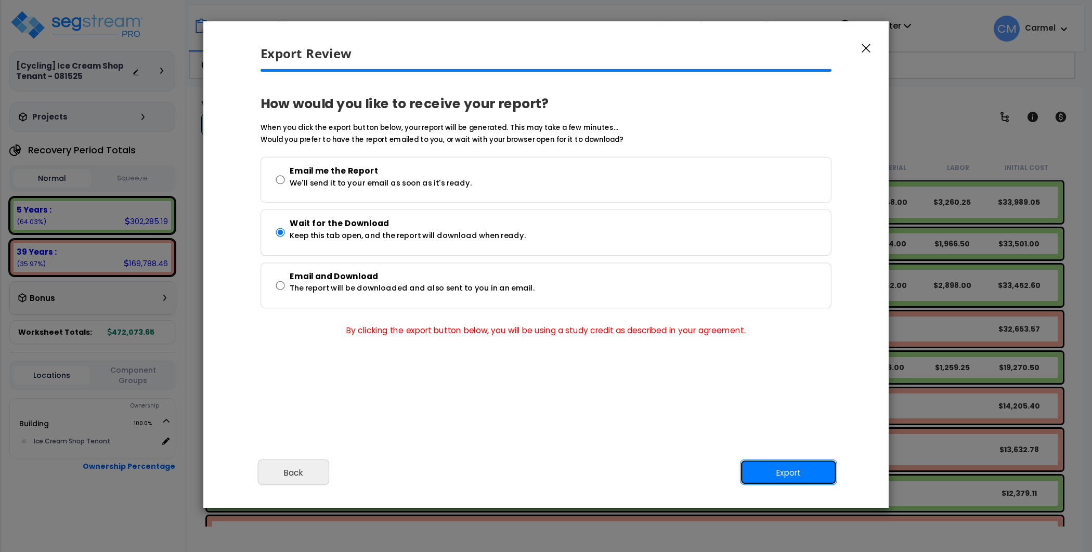
click at [796, 470] on button "Export" at bounding box center [788, 473] width 97 height 26
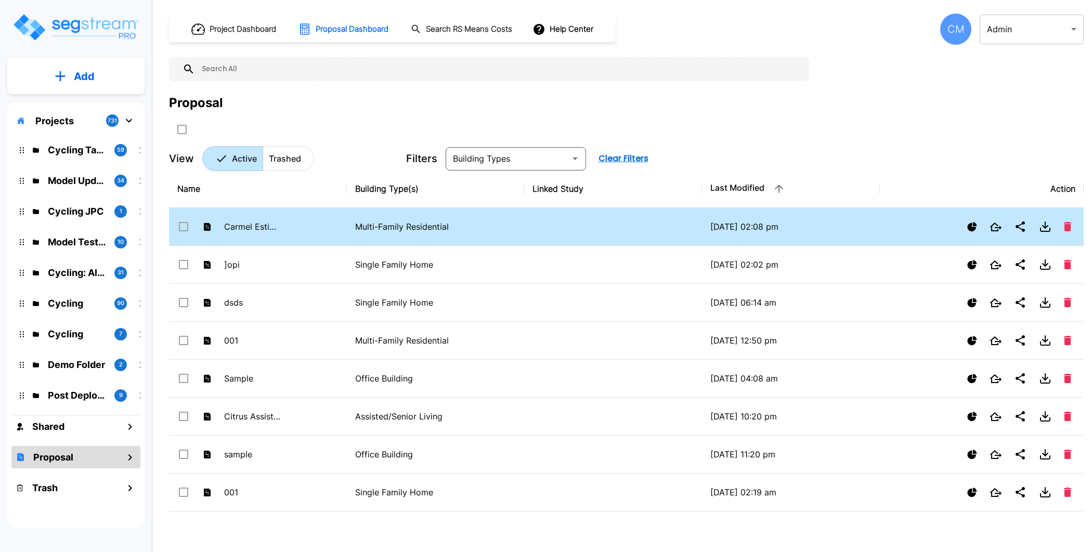
click p "Multi-Family Residential"
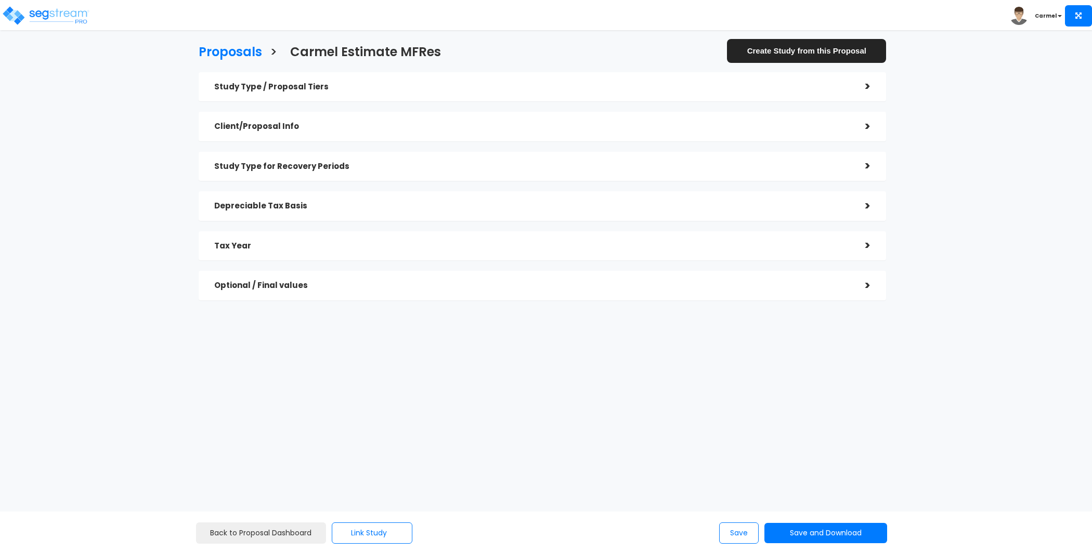
checkbox input "true"
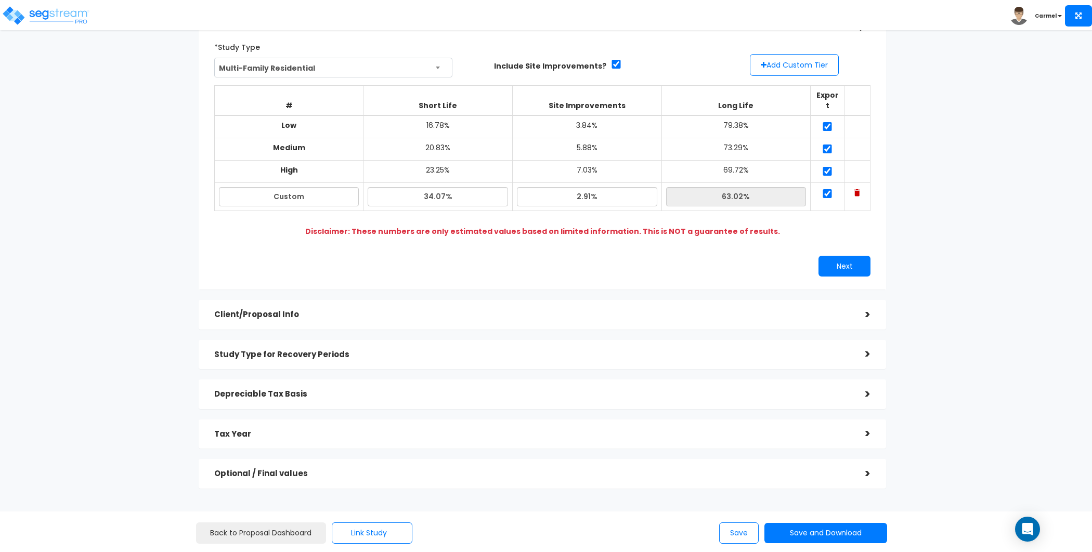
scroll to position [102, 0]
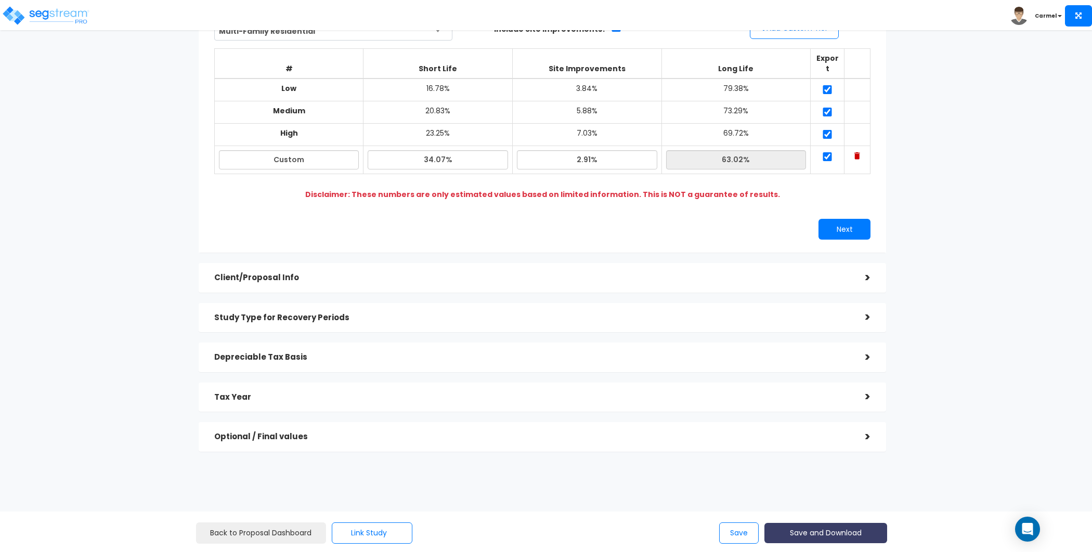
click at [834, 524] on button "Save and Download" at bounding box center [825, 533] width 123 height 20
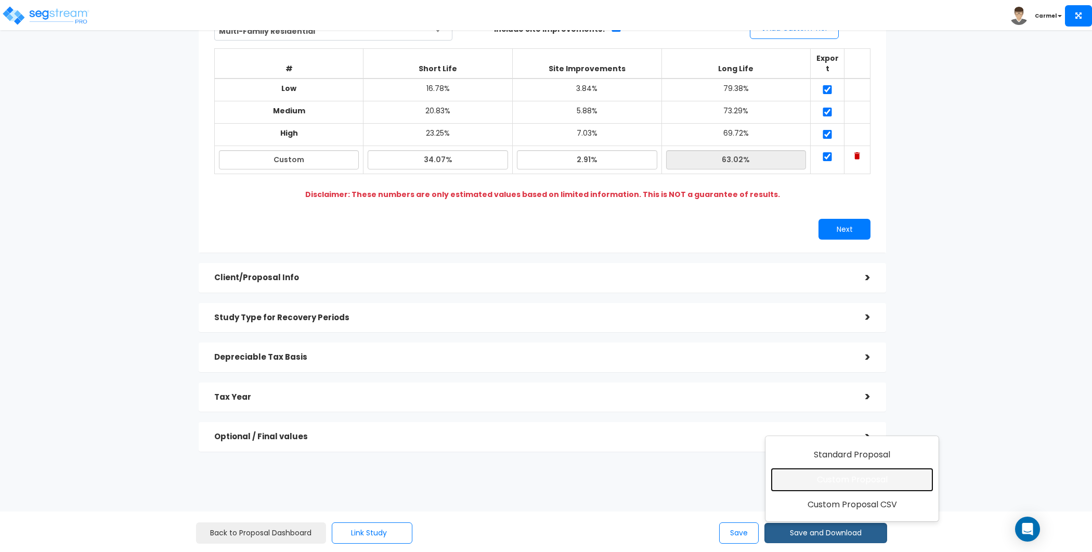
click at [844, 491] on link "Custom Proposal" at bounding box center [851, 480] width 163 height 24
